Goal: Transaction & Acquisition: Book appointment/travel/reservation

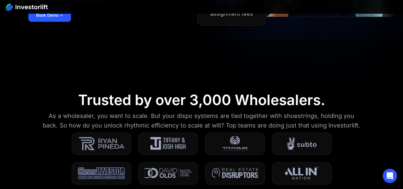
scroll to position [179, 0]
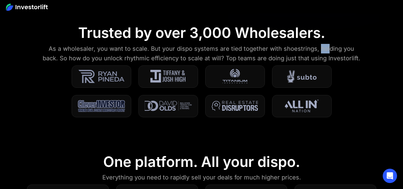
drag, startPoint x: 311, startPoint y: 48, endPoint x: 316, endPoint y: 53, distance: 7.6
click at [320, 52] on div "As a wholesaler, you want to scale. But your dispo systems are tied together wi…" at bounding box center [201, 53] width 323 height 19
click at [126, 63] on section "Trusted by over 3,000 Wholesalers. As a wholesaler, you want to scale. But your…" at bounding box center [201, 74] width 403 height 129
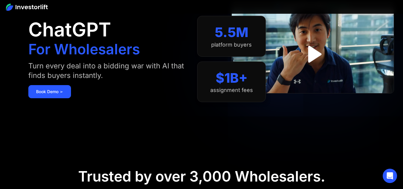
scroll to position [30, 0]
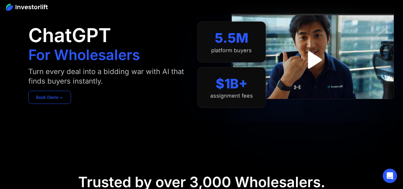
click at [49, 96] on link "Book Demo ➢" at bounding box center [49, 97] width 43 height 13
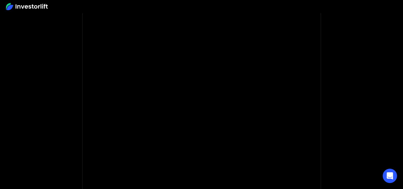
scroll to position [60, 0]
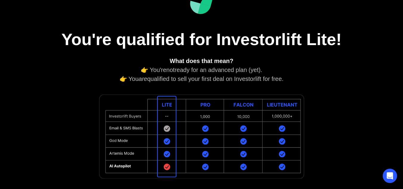
scroll to position [60, 0]
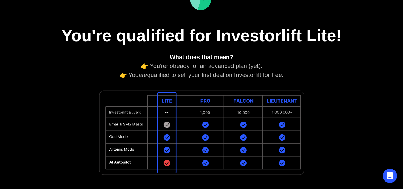
click at [157, 131] on img at bounding box center [201, 132] width 209 height 89
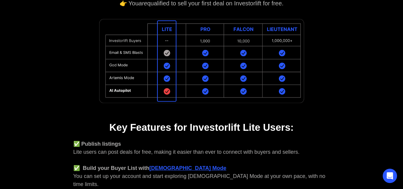
scroll to position [209, 0]
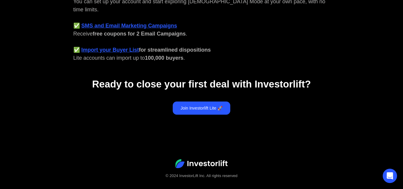
scroll to position [307, 0]
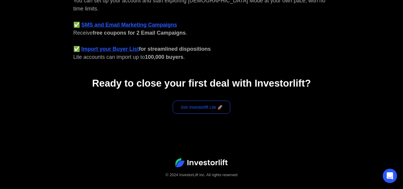
click at [217, 101] on link "Join Investorlift Lite 🚀" at bounding box center [202, 107] width 58 height 13
